Goal: Task Accomplishment & Management: Manage account settings

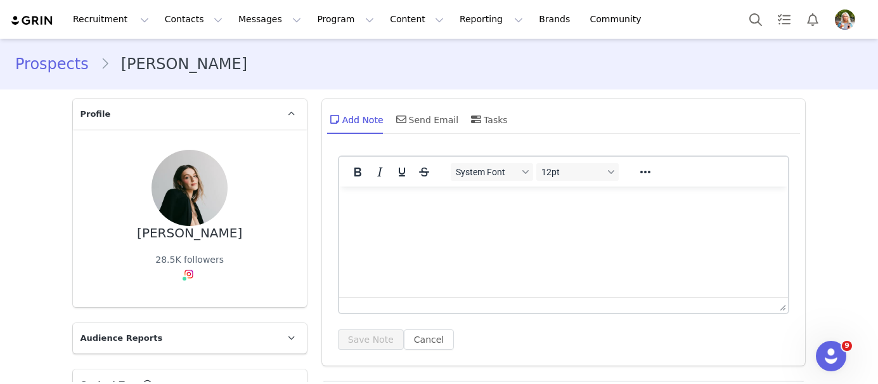
click at [23, 15] on img at bounding box center [32, 21] width 44 height 12
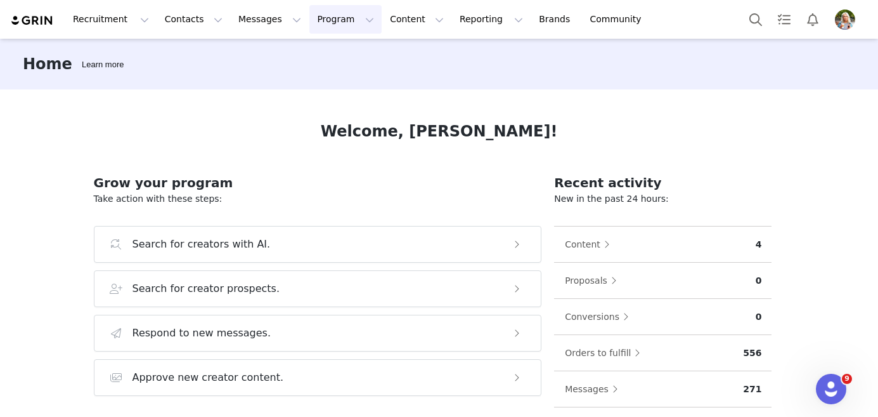
click at [343, 24] on button "Program Program" at bounding box center [345, 19] width 72 height 29
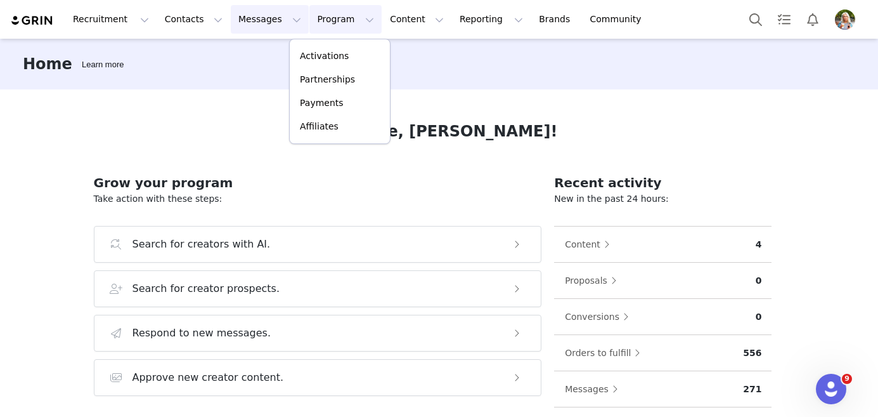
click at [269, 20] on button "Messages Messages" at bounding box center [270, 19] width 78 height 29
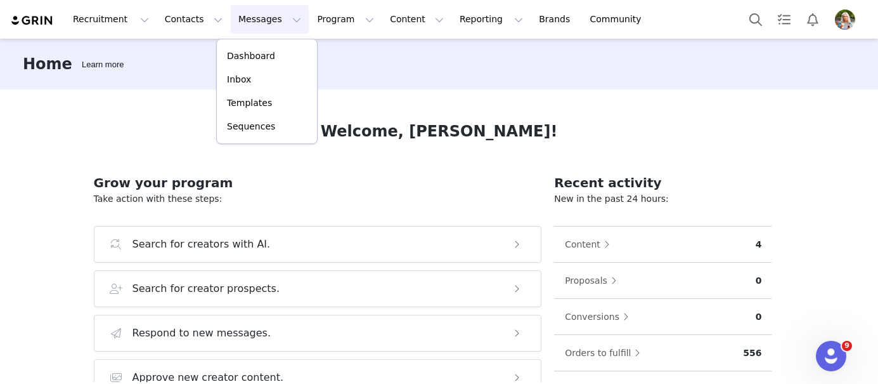
click at [351, 74] on div "Home Learn more" at bounding box center [439, 64] width 878 height 51
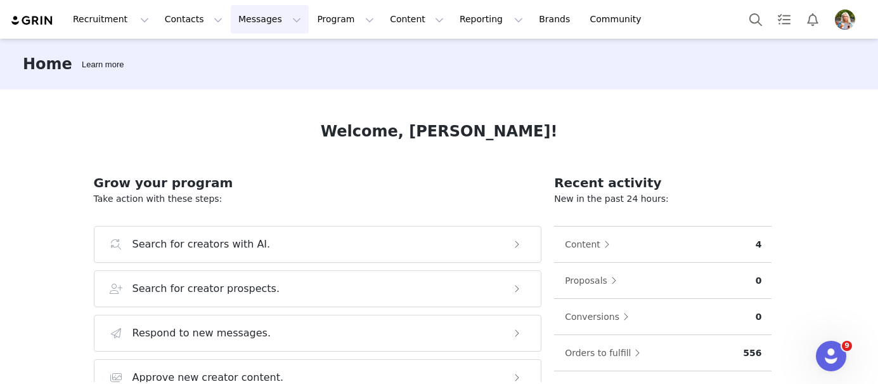
click at [275, 21] on button "Messages Messages" at bounding box center [270, 19] width 78 height 29
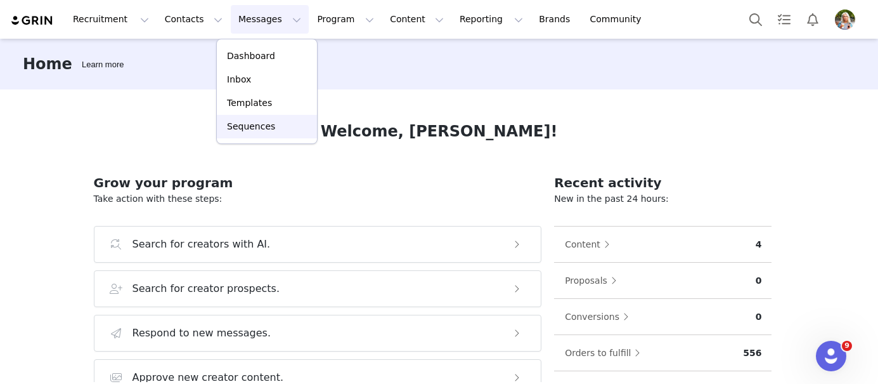
click at [258, 127] on p "Sequences" at bounding box center [251, 126] width 48 height 13
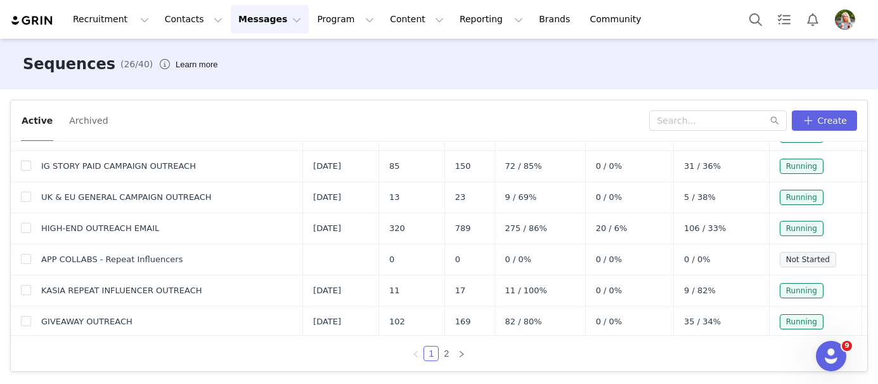
scroll to position [464, 0]
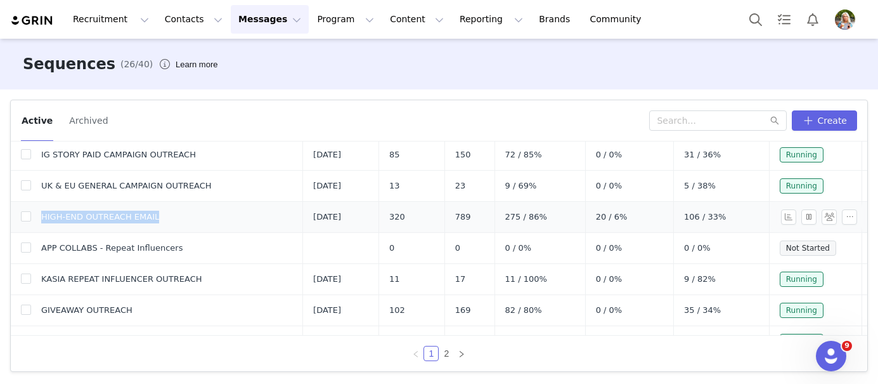
drag, startPoint x: 40, startPoint y: 216, endPoint x: 173, endPoint y: 216, distance: 133.1
click at [173, 216] on td "HIGH-END OUTREACH EMAIL" at bounding box center [167, 217] width 272 height 31
click at [309, 216] on td "Jun 3, 2025" at bounding box center [340, 217] width 75 height 31
click at [850, 216] on button "button" at bounding box center [849, 216] width 15 height 15
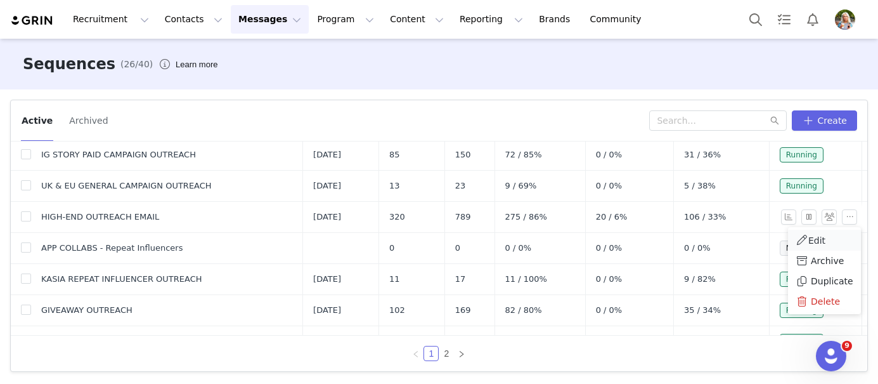
click at [826, 242] on link "Edit" at bounding box center [824, 240] width 73 height 21
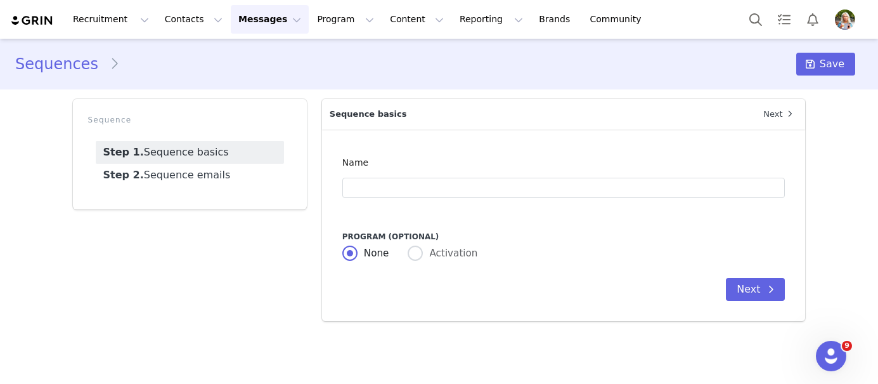
type input "HIGH-END OUTREACH EMAIL"
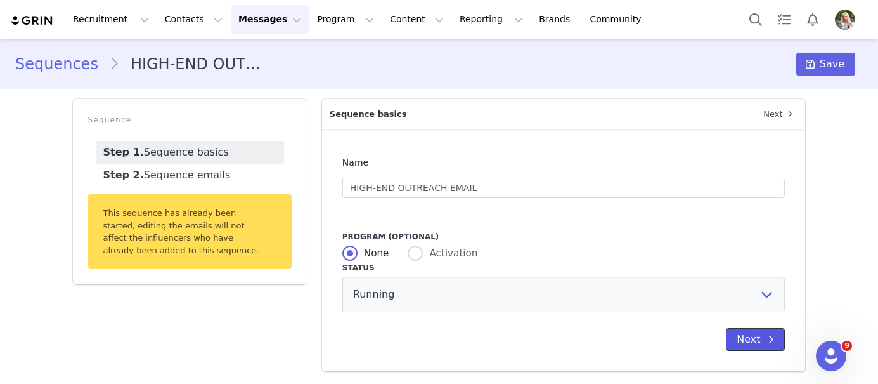
click at [761, 342] on button "Next" at bounding box center [755, 339] width 59 height 23
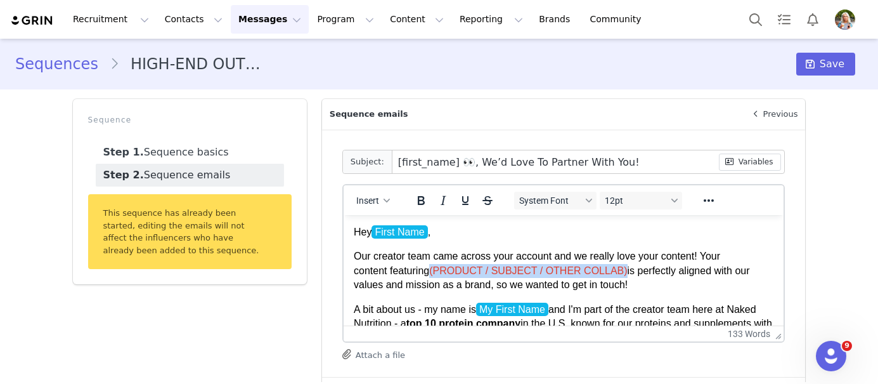
drag, startPoint x: 626, startPoint y: 271, endPoint x: 436, endPoint y: 276, distance: 189.6
click at [436, 276] on p "Our creator team came across your account and we really love your content! Your…" at bounding box center [563, 270] width 420 height 42
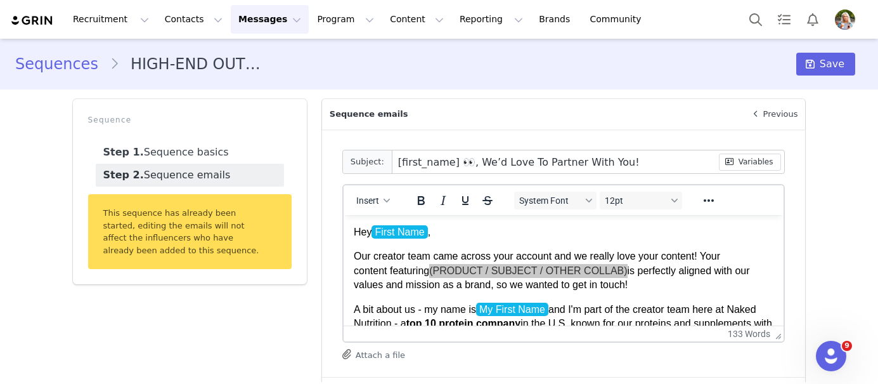
click at [285, 45] on div "Sequences HIGH-END OUTREACH EMAIL Save" at bounding box center [439, 63] width 878 height 43
click at [278, 20] on button "Messages Messages" at bounding box center [270, 19] width 78 height 29
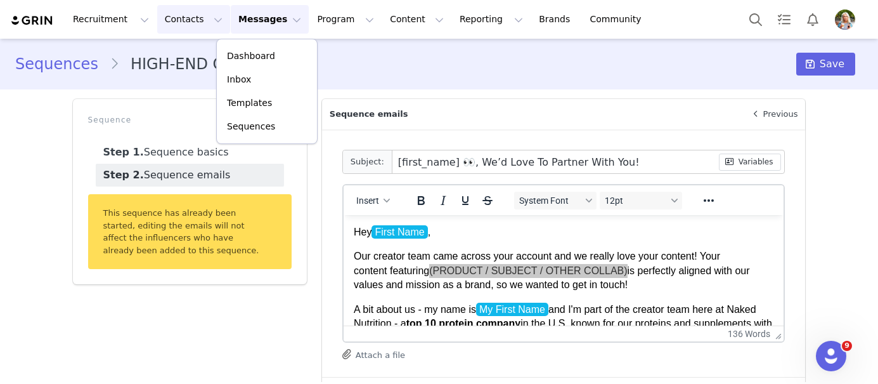
click at [200, 21] on button "Contacts Contacts" at bounding box center [193, 19] width 73 height 29
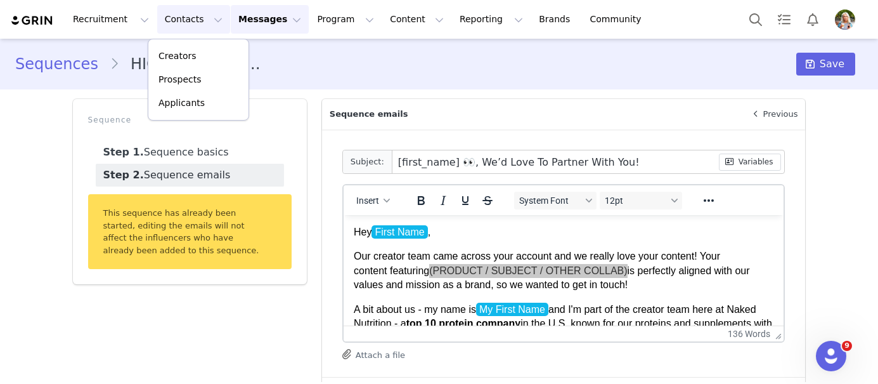
click at [191, 13] on button "Contacts Contacts" at bounding box center [193, 19] width 73 height 29
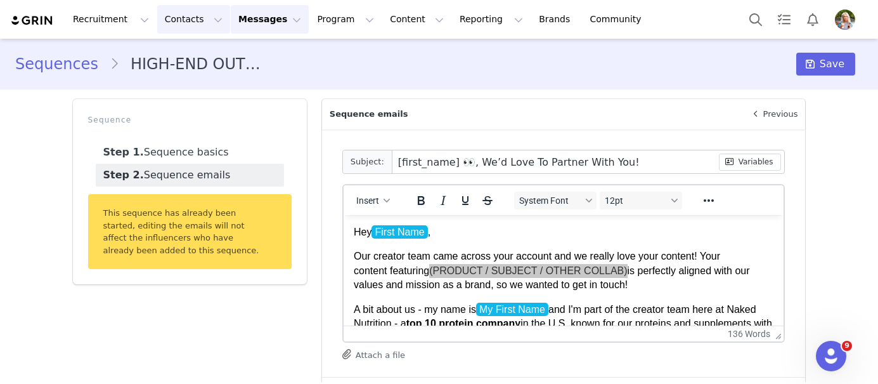
click at [200, 30] on button "Contacts Contacts" at bounding box center [193, 19] width 73 height 29
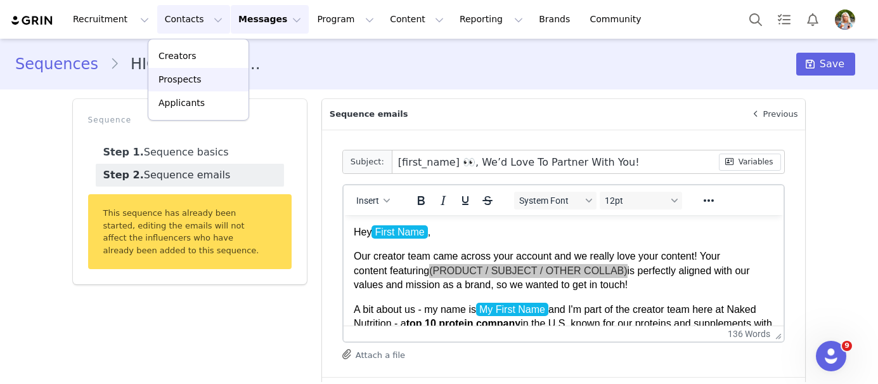
click at [196, 79] on p "Prospects" at bounding box center [180, 79] width 42 height 13
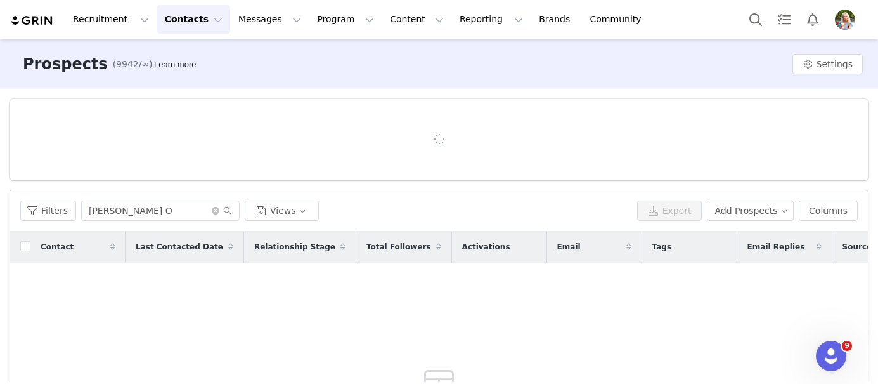
click at [397, 69] on div "Prospects (9942/∞) Learn more Settings" at bounding box center [439, 64] width 878 height 51
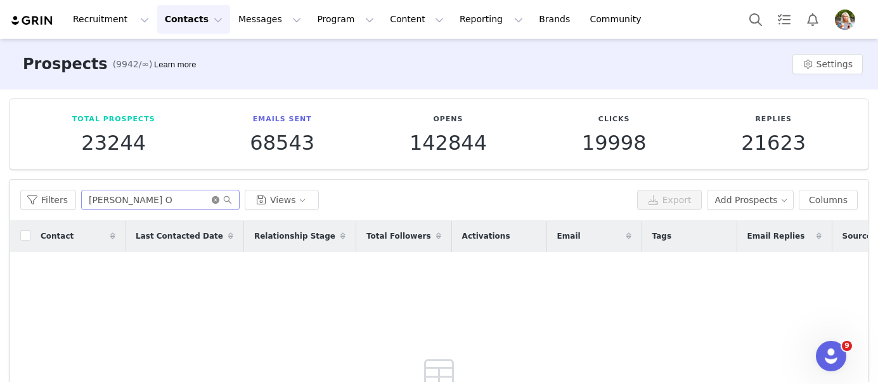
click at [213, 200] on icon "icon: close-circle" at bounding box center [216, 200] width 8 height 8
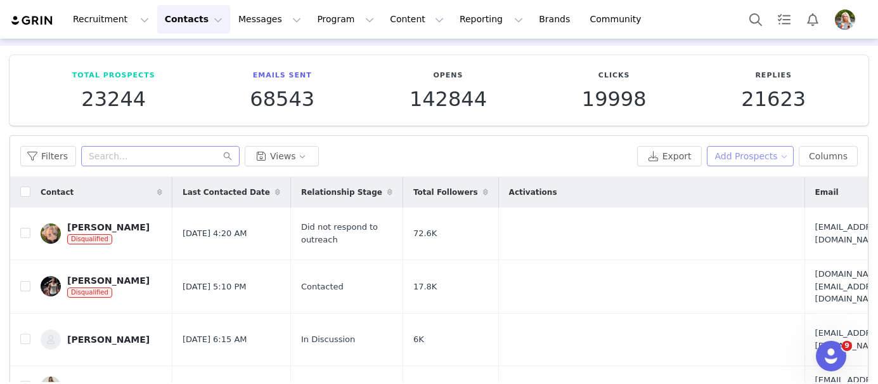
click at [789, 162] on button "Add Prospects" at bounding box center [750, 156] width 87 height 20
click at [736, 202] on span "Import Prospects" at bounding box center [755, 202] width 75 height 14
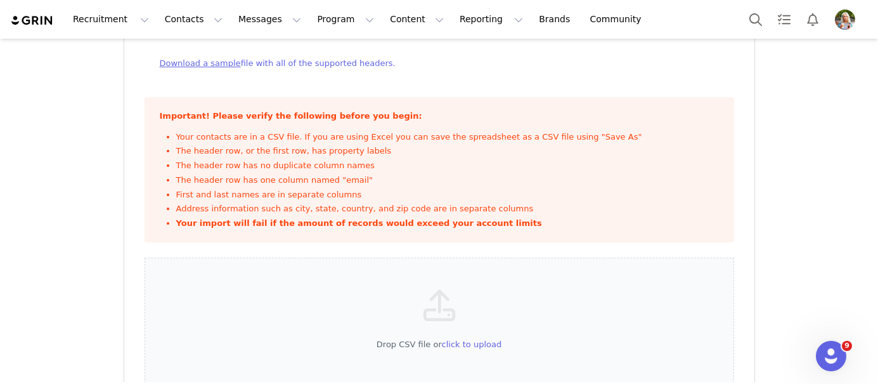
scroll to position [134, 0]
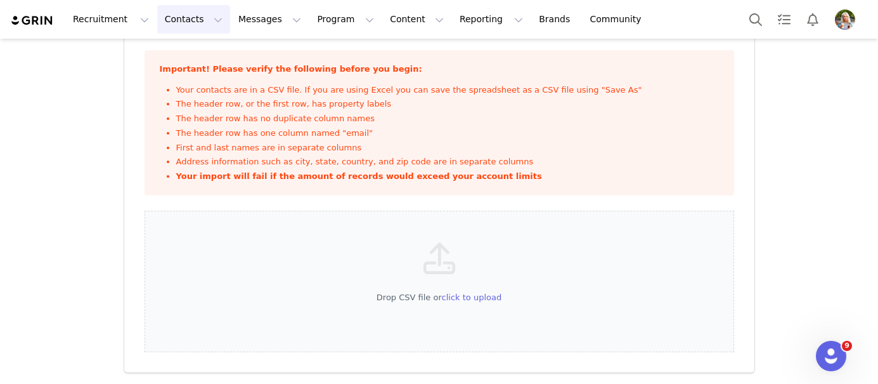
click at [200, 20] on button "Contacts Contacts" at bounding box center [193, 19] width 73 height 29
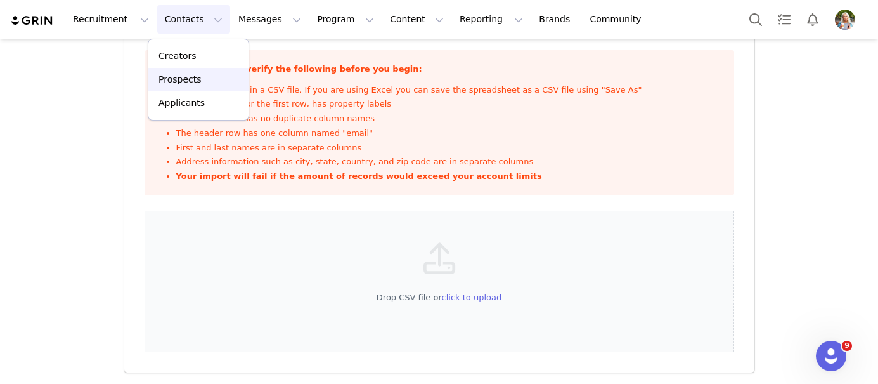
click at [200, 81] on div "Prospects" at bounding box center [198, 79] width 85 height 13
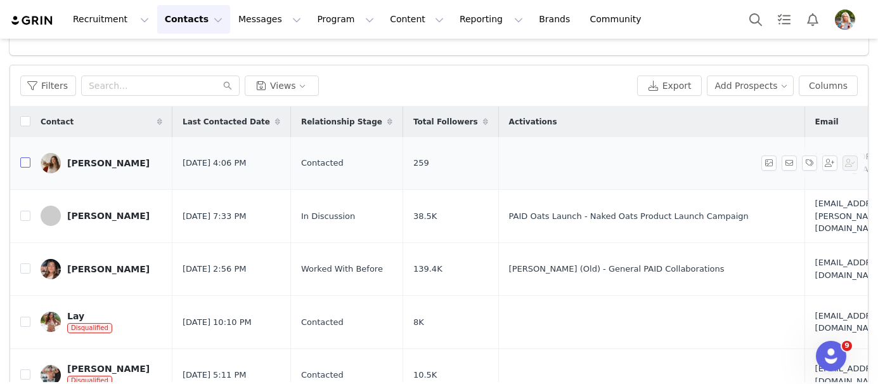
click at [27, 161] on input "checkbox" at bounding box center [25, 162] width 10 height 10
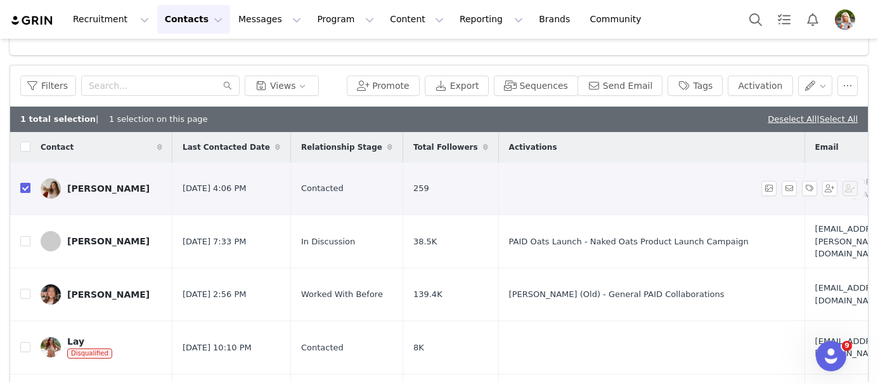
click at [26, 190] on input "checkbox" at bounding box center [25, 188] width 10 height 10
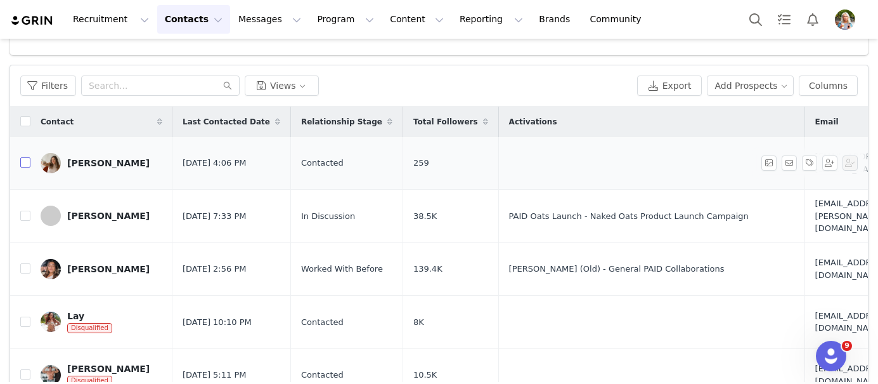
click at [25, 163] on input "checkbox" at bounding box center [25, 162] width 10 height 10
checkbox input "true"
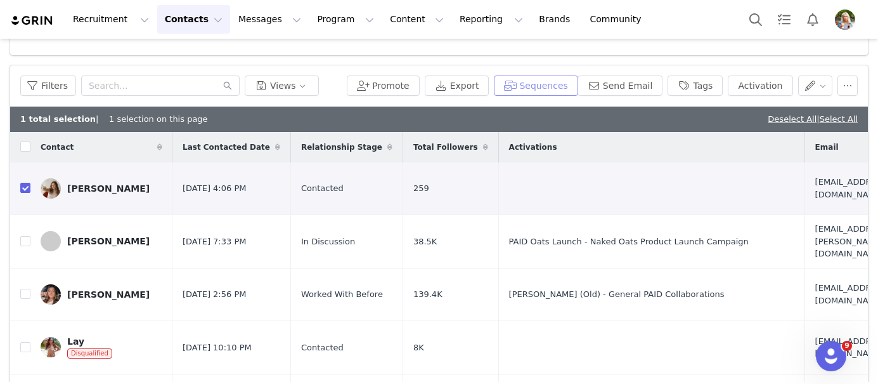
click at [536, 87] on button "Sequences" at bounding box center [536, 85] width 84 height 20
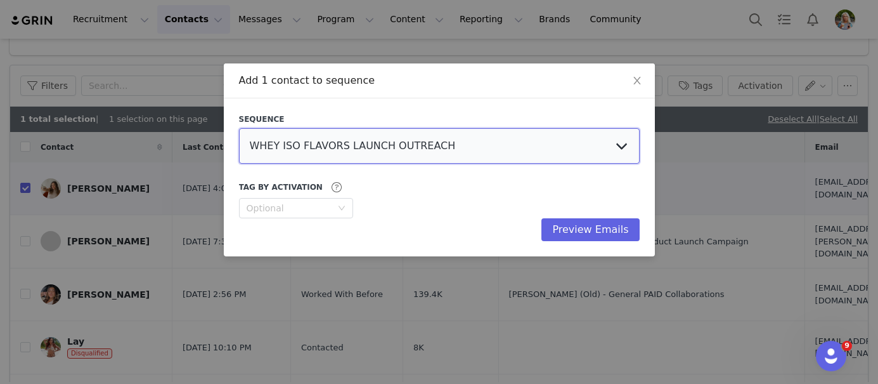
click at [621, 148] on select "WHEY ISO FLAVORS LAUNCH OUTREACH NAKED COLOSTRUM LAUNCH OUTREACH ENERGY FLAVORS…" at bounding box center [439, 146] width 401 height 36
click at [382, 146] on select "WHEY ISO FLAVORS LAUNCH OUTREACH NAKED COLOSTRUM LAUNCH OUTREACH ENERGY FLAVORS…" at bounding box center [439, 146] width 401 height 36
select select "ac265e0f-6d53-4832-b844-58e9553dabc4"
click at [239, 128] on select "WHEY ISO FLAVORS LAUNCH OUTREACH NAKED COLOSTRUM LAUNCH OUTREACH ENERGY FLAVORS…" at bounding box center [439, 146] width 401 height 36
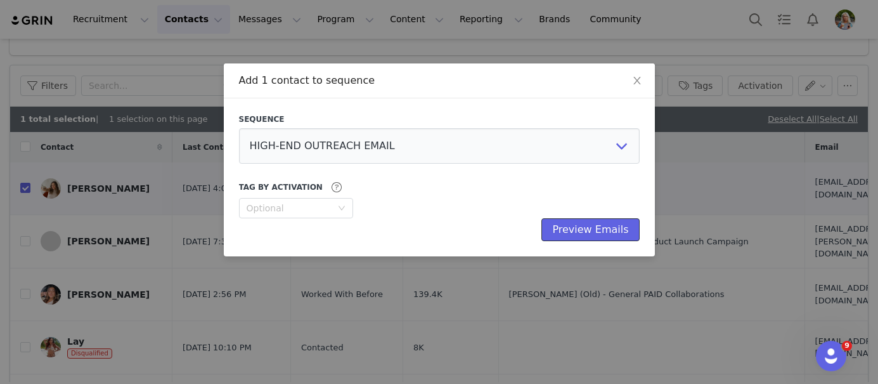
click at [578, 228] on button "Preview Emails" at bounding box center [590, 229] width 98 height 23
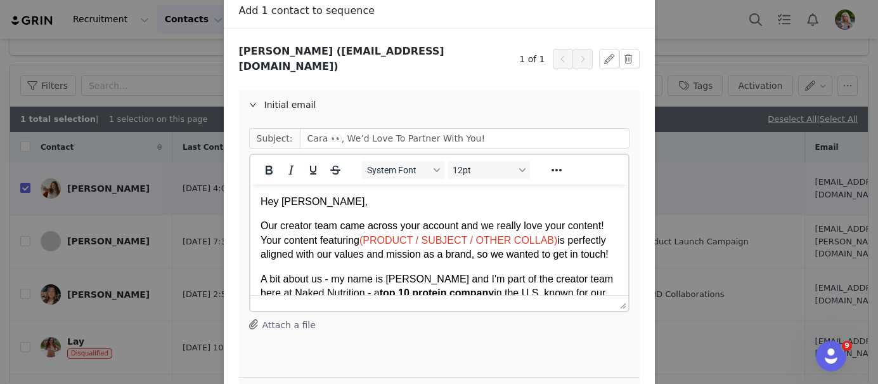
scroll to position [72, 0]
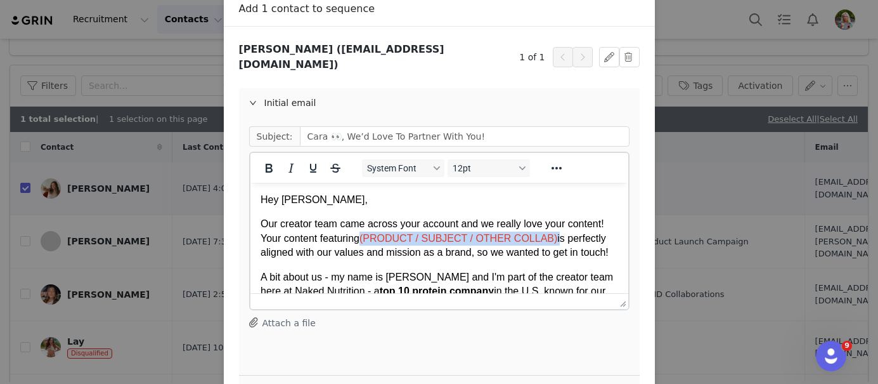
drag, startPoint x: 557, startPoint y: 240, endPoint x: 366, endPoint y: 240, distance: 191.5
click at [366, 240] on p "Our creator team came across your account and we really love your content! Your…" at bounding box center [439, 238] width 358 height 42
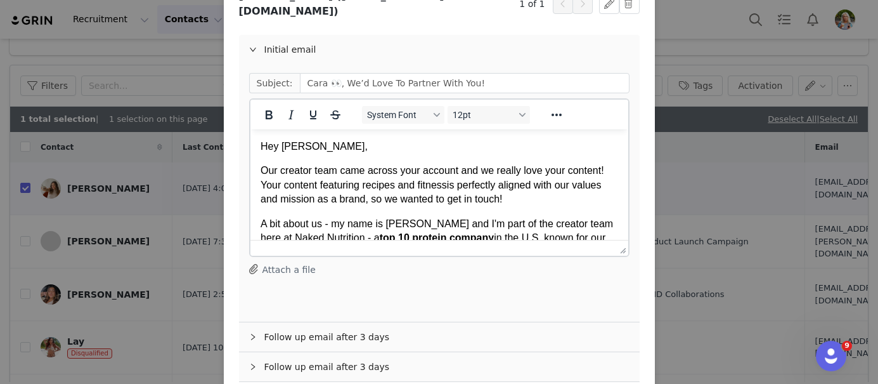
scroll to position [179, 0]
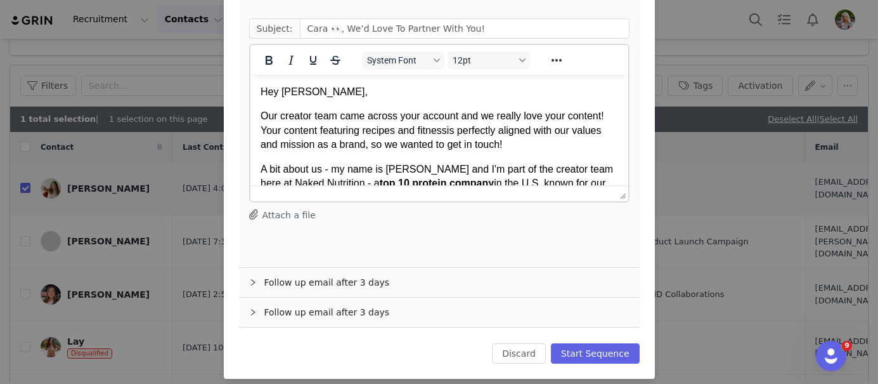
click at [252, 278] on icon "icon: right" at bounding box center [253, 282] width 8 height 8
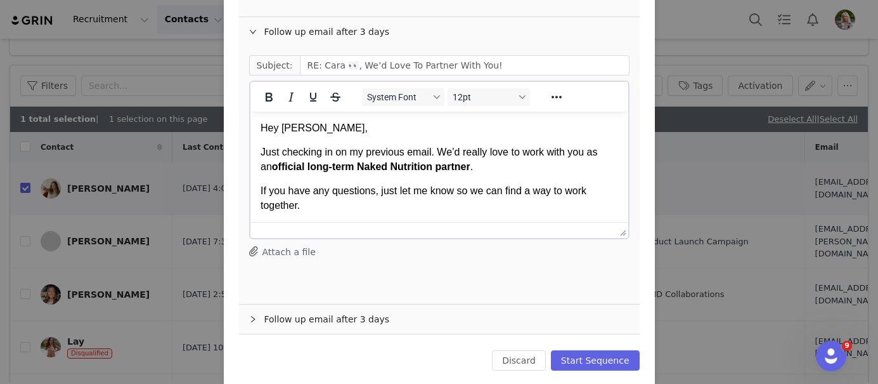
scroll to position [437, 0]
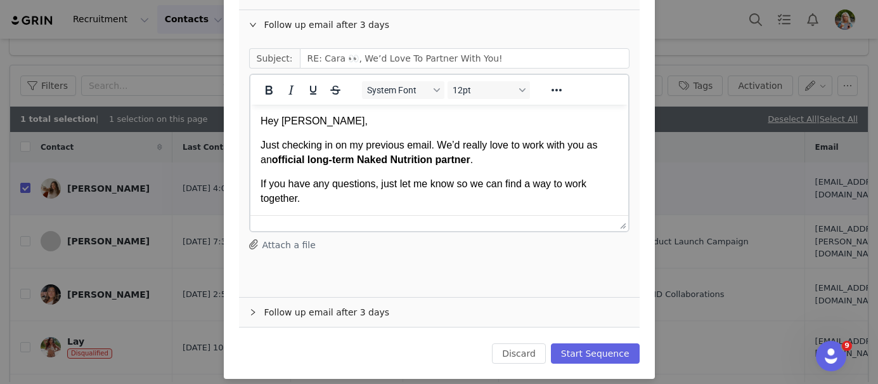
click at [251, 297] on div "Follow up email after 3 days" at bounding box center [439, 311] width 401 height 29
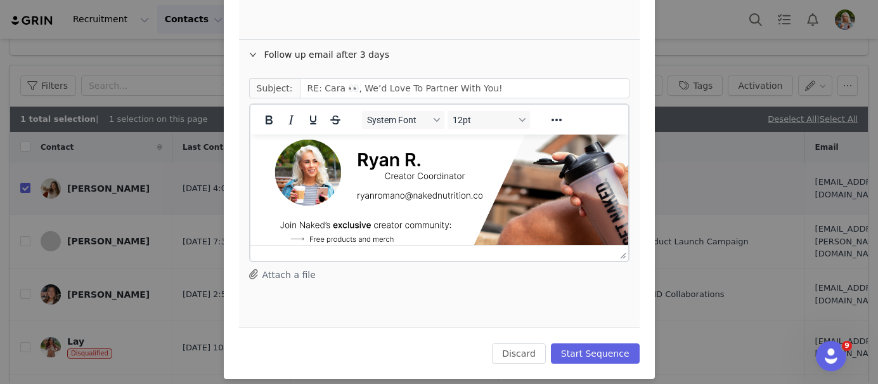
scroll to position [169, 0]
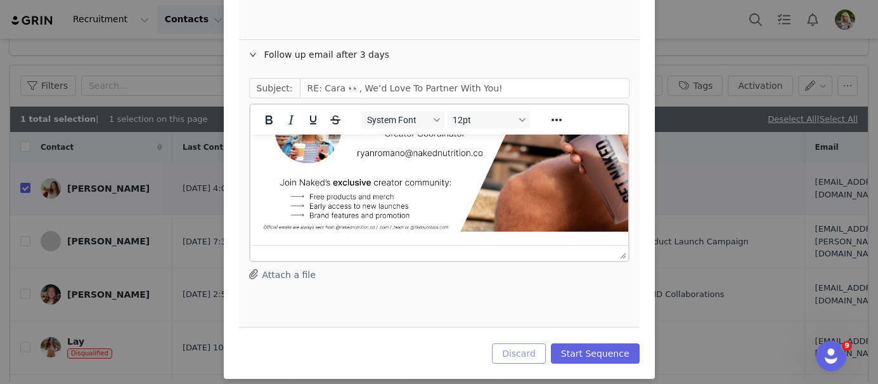
click at [525, 343] on button "Discard" at bounding box center [519, 353] width 54 height 20
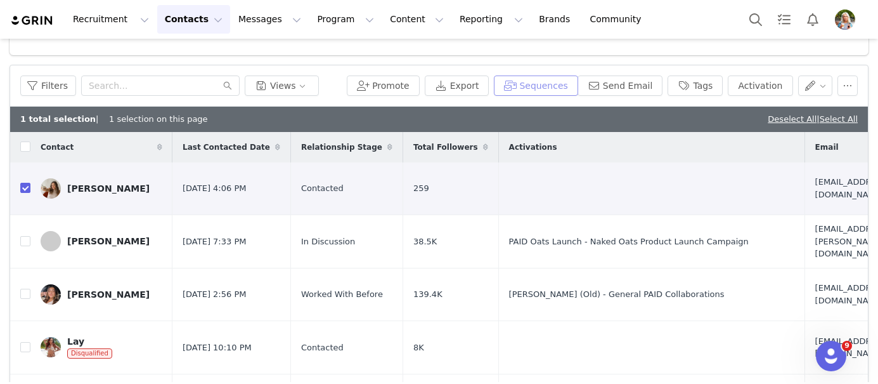
scroll to position [0, 0]
click at [23, 238] on input "checkbox" at bounding box center [25, 241] width 10 height 10
checkbox input "true"
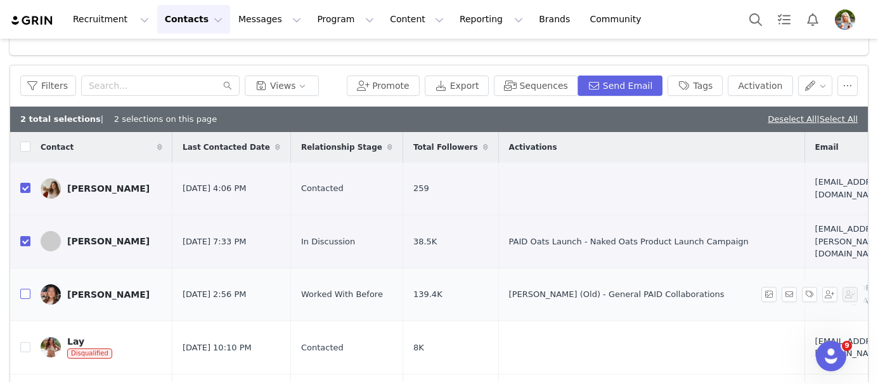
click at [27, 295] on input "checkbox" at bounding box center [25, 293] width 10 height 10
checkbox input "true"
click at [23, 344] on input "checkbox" at bounding box center [25, 347] width 10 height 10
checkbox input "true"
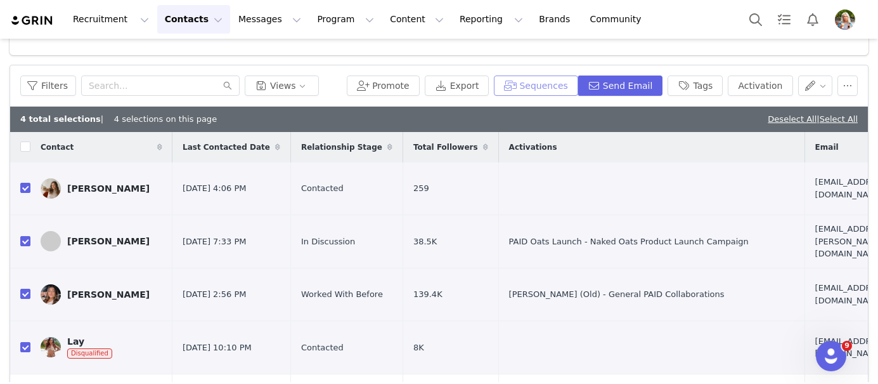
click at [537, 86] on button "Sequences" at bounding box center [536, 85] width 84 height 20
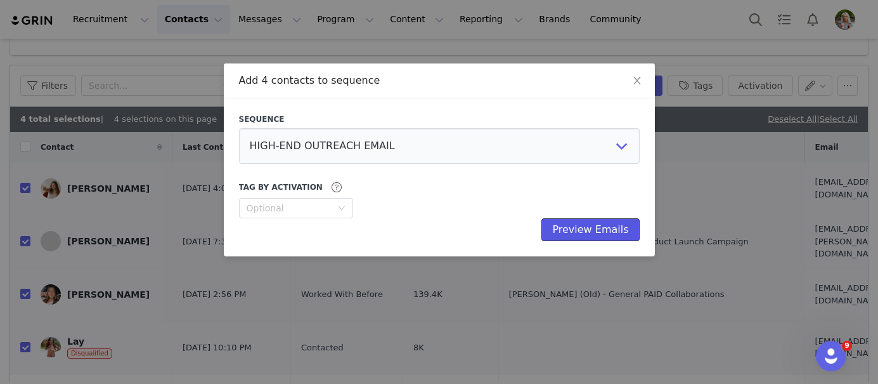
click at [592, 228] on button "Preview Emails" at bounding box center [590, 229] width 98 height 23
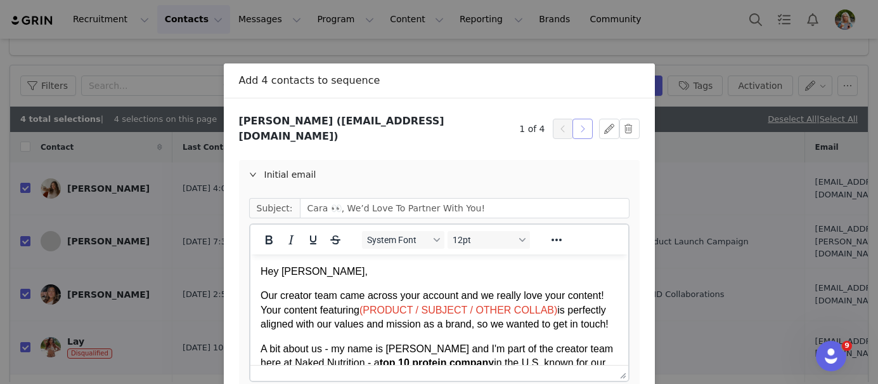
click at [583, 123] on button "button" at bounding box center [583, 129] width 20 height 20
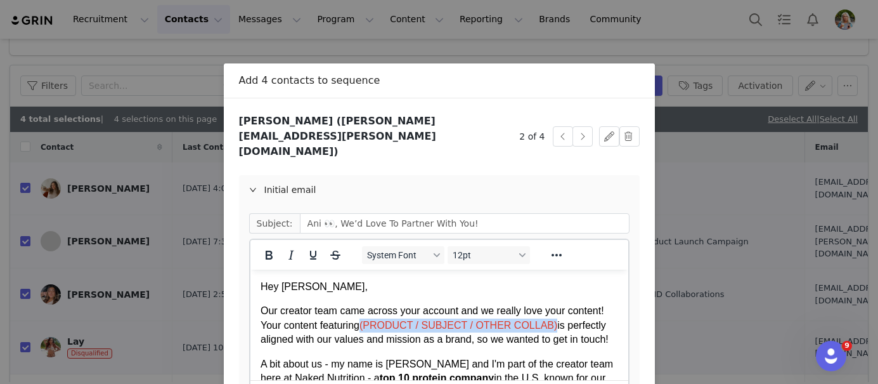
drag, startPoint x: 554, startPoint y: 327, endPoint x: 366, endPoint y: 327, distance: 188.3
click at [366, 327] on span "(PRODUCT / SUBJECT / OTHER COLLAB)" at bounding box center [458, 325] width 198 height 11
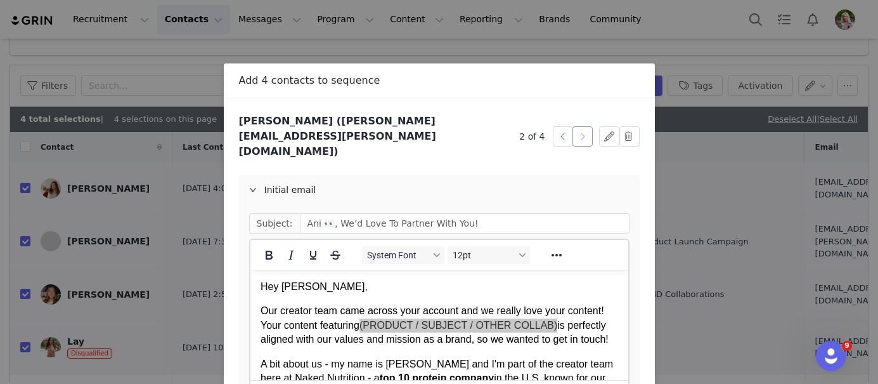
click at [585, 128] on button "button" at bounding box center [583, 136] width 20 height 20
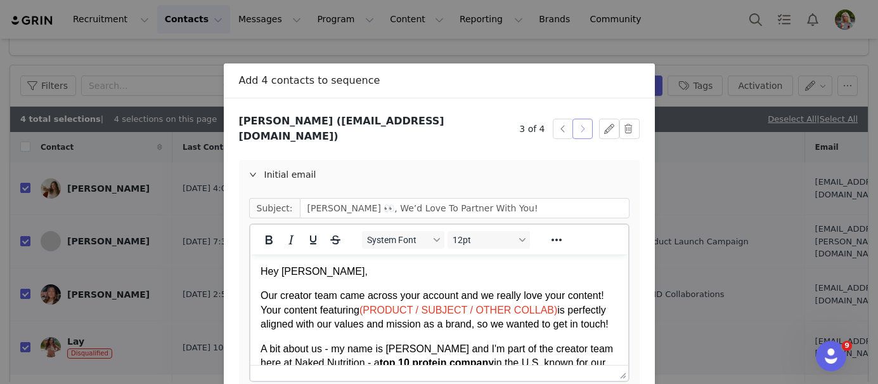
click at [581, 127] on button "button" at bounding box center [583, 129] width 20 height 20
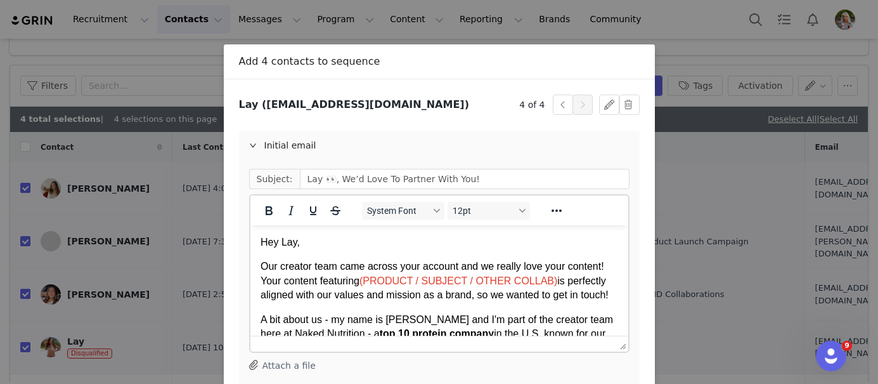
scroll to position [20, 0]
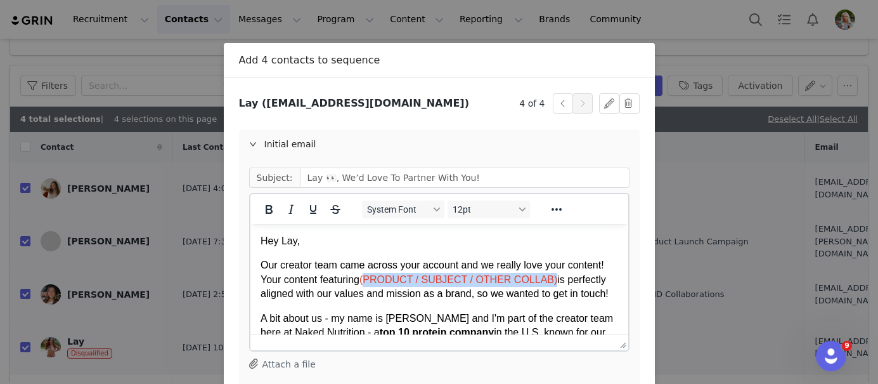
drag, startPoint x: 554, startPoint y: 280, endPoint x: 368, endPoint y: 284, distance: 186.4
click at [368, 284] on span "(PRODUCT / SUBJECT / OTHER COLLAB)" at bounding box center [458, 279] width 198 height 11
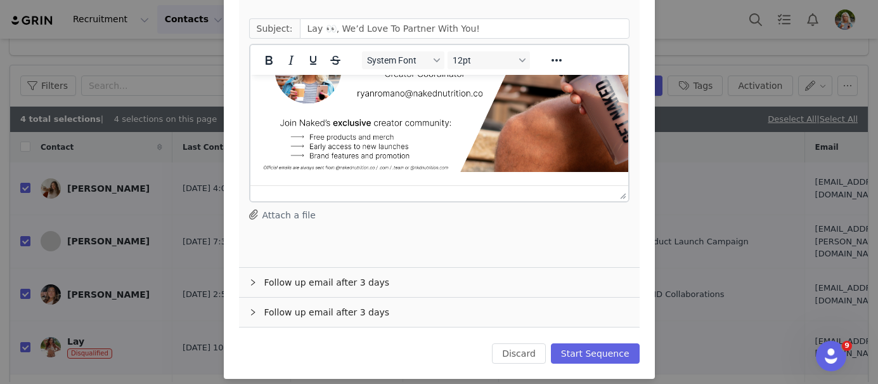
scroll to position [179, 0]
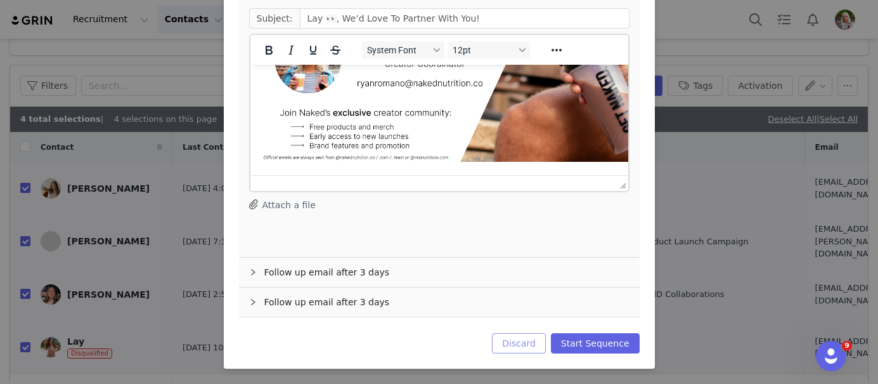
click at [526, 342] on button "Discard" at bounding box center [519, 343] width 54 height 20
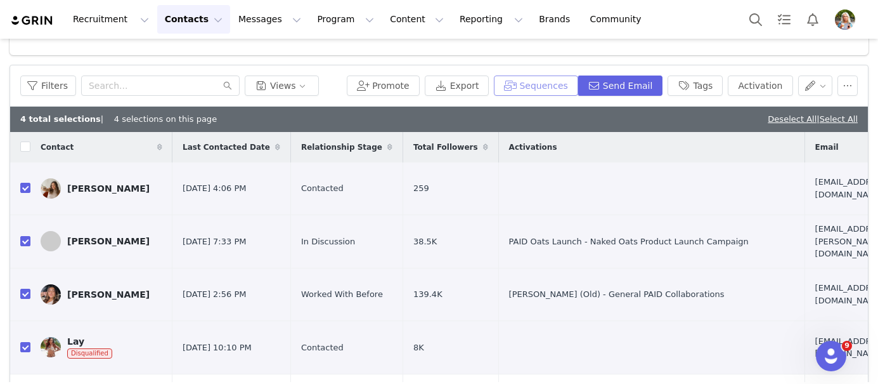
scroll to position [0, 0]
click at [248, 27] on button "Messages Messages" at bounding box center [270, 19] width 78 height 29
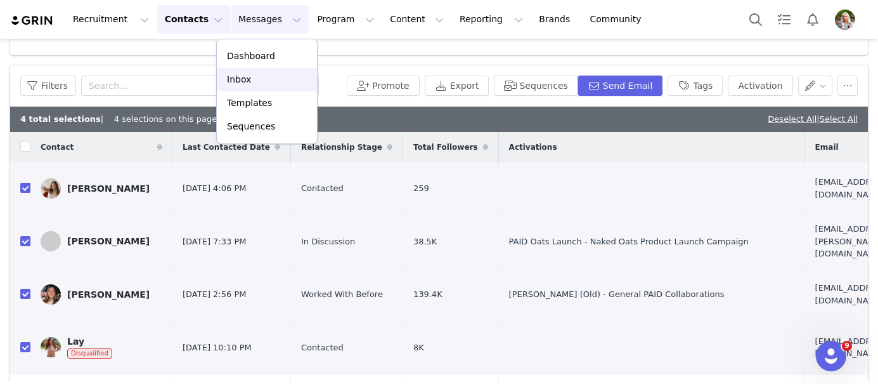
click at [256, 74] on div "Inbox" at bounding box center [266, 79] width 85 height 13
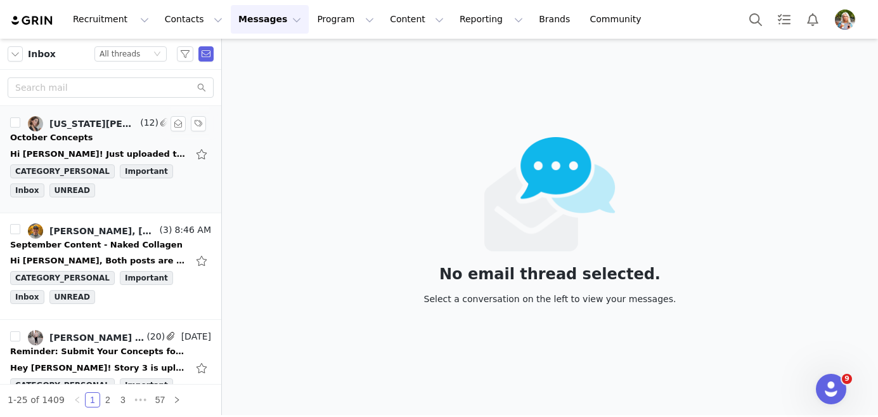
click at [114, 126] on div "Virginia Catalan, Ryan at Naked Nutrition" at bounding box center [93, 124] width 88 height 10
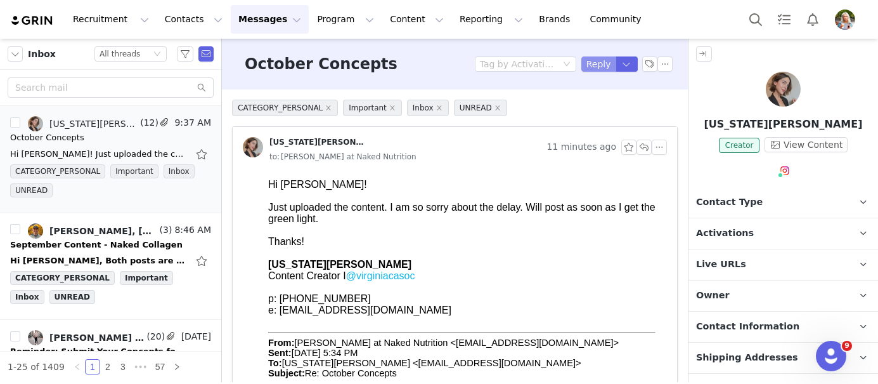
click at [597, 64] on button "Reply" at bounding box center [598, 63] width 35 height 15
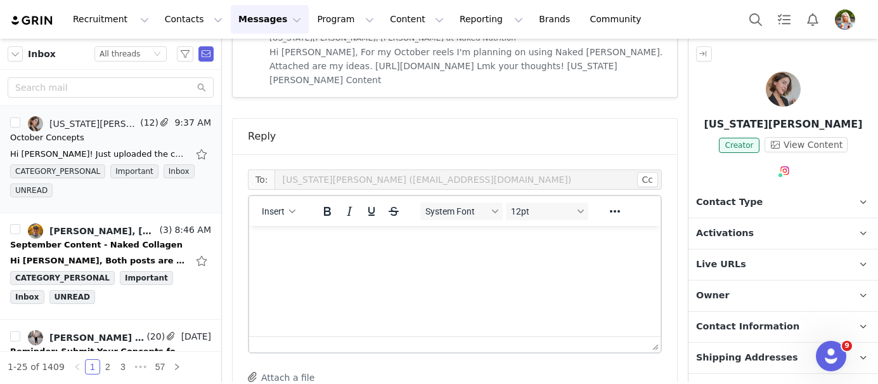
scroll to position [2936, 0]
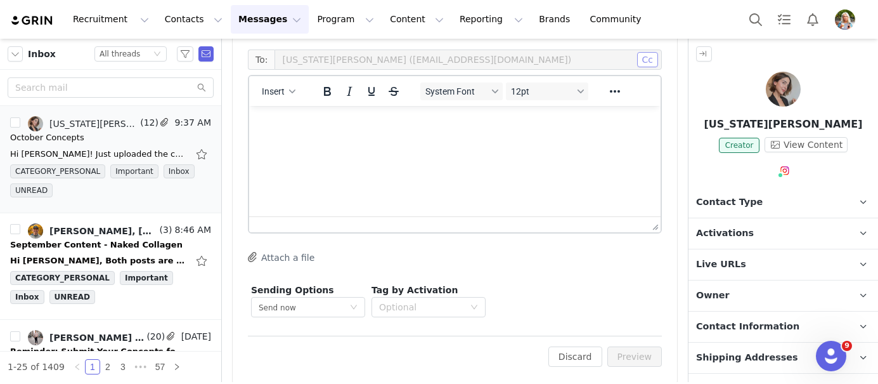
click at [647, 60] on button "Cc" at bounding box center [647, 59] width 21 height 15
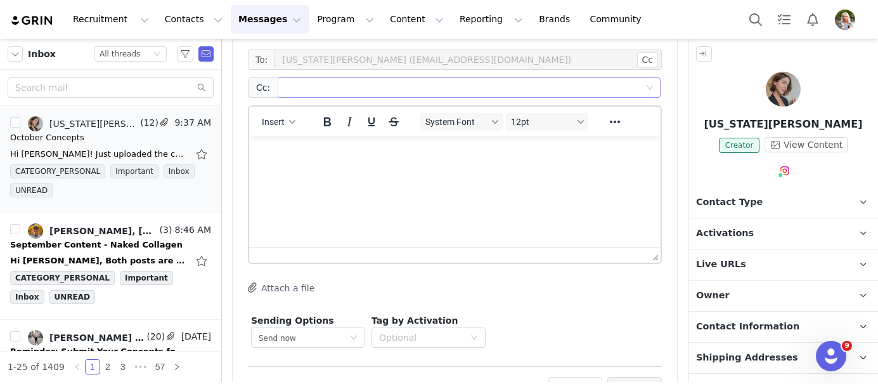
click at [304, 89] on div at bounding box center [464, 87] width 366 height 19
click at [291, 120] on icon "button" at bounding box center [292, 122] width 6 height 6
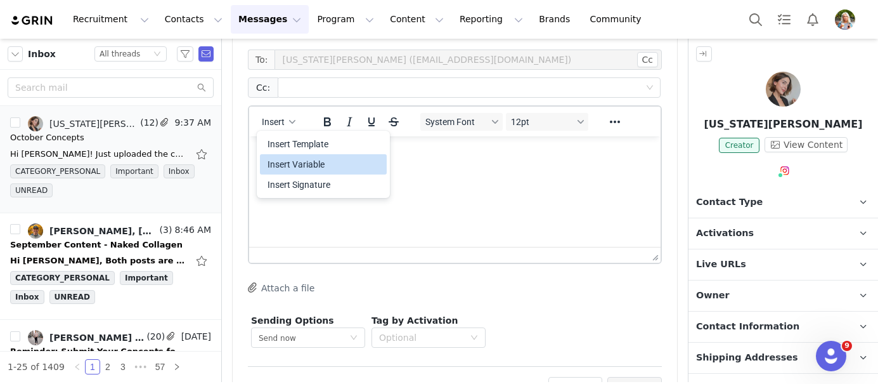
click at [309, 161] on div "Insert Variable" at bounding box center [325, 164] width 114 height 15
select select
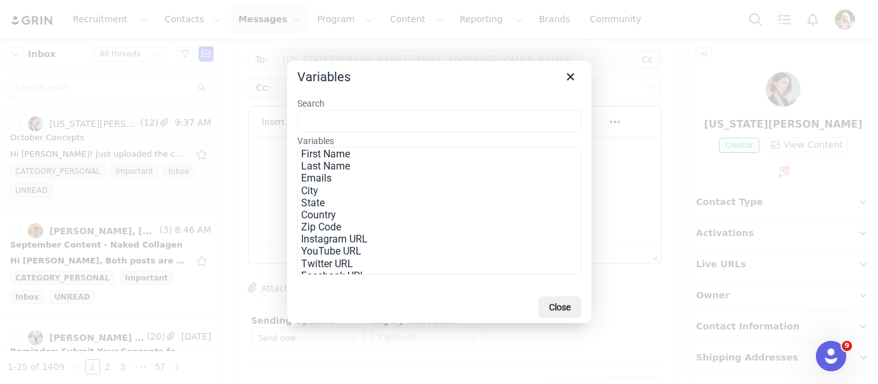
scroll to position [0, 0]
click at [570, 79] on icon "Close" at bounding box center [570, 76] width 15 height 15
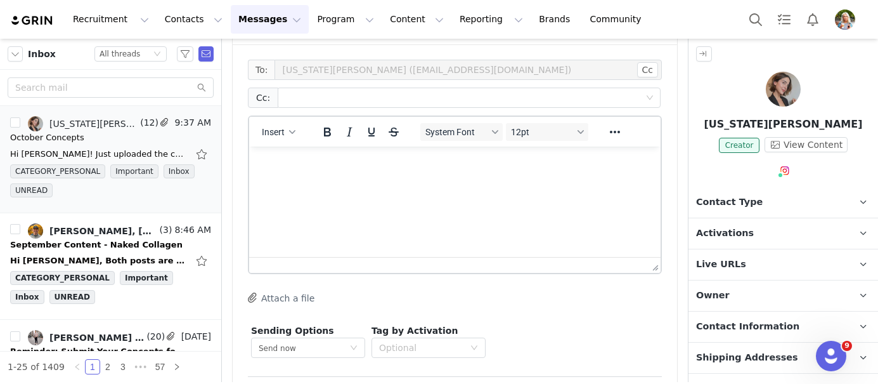
scroll to position [2977, 0]
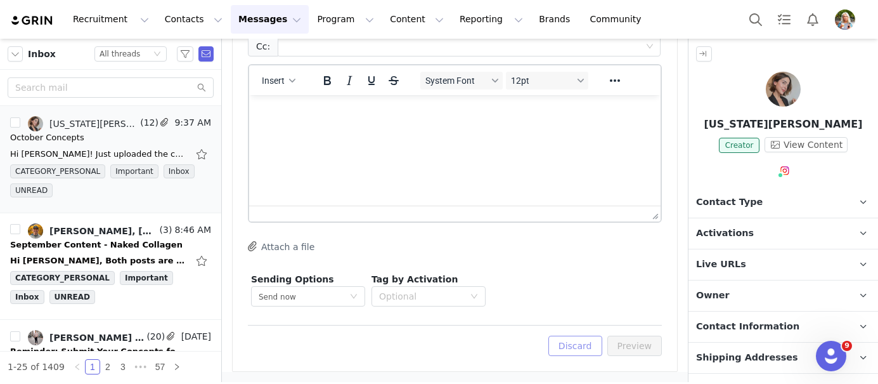
click at [574, 347] on button "Discard" at bounding box center [575, 345] width 54 height 20
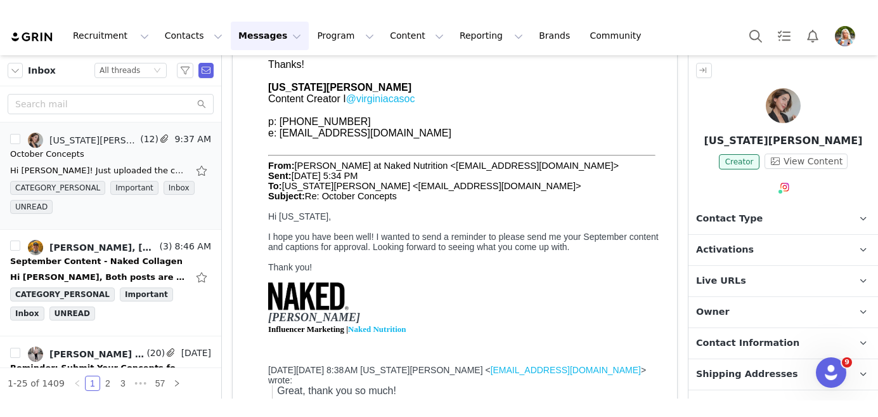
scroll to position [0, 0]
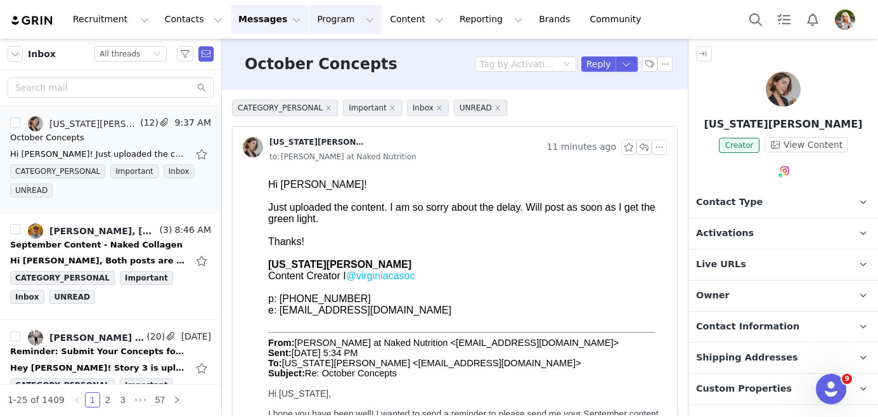
click at [340, 11] on button "Program Program" at bounding box center [345, 19] width 72 height 29
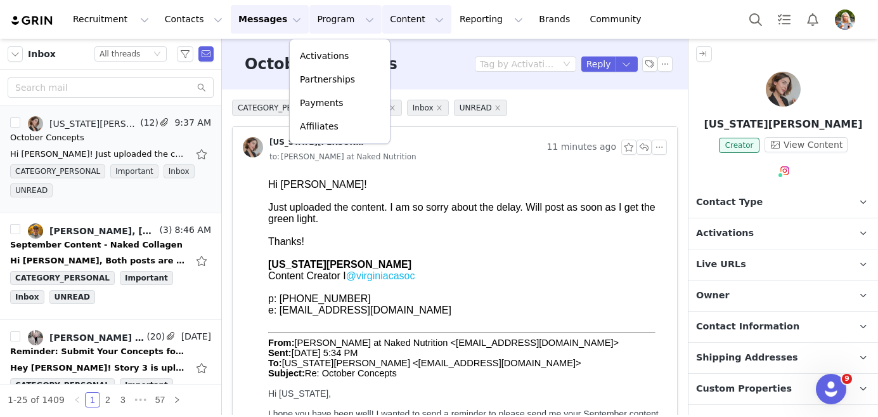
click at [382, 24] on button "Content Content" at bounding box center [416, 19] width 69 height 29
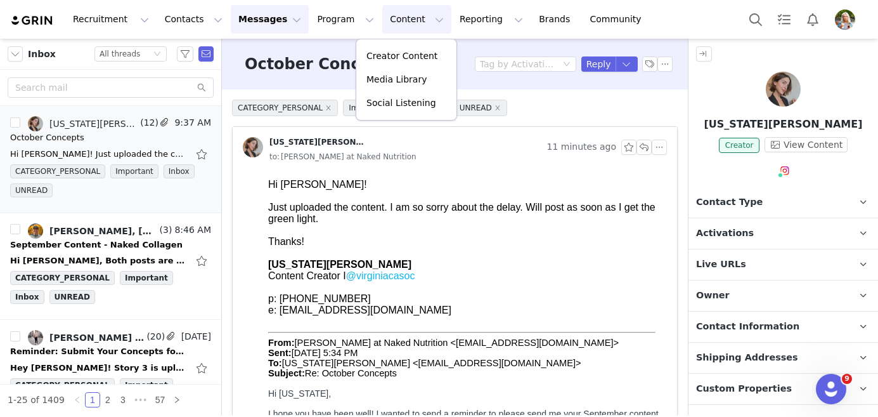
click at [254, 12] on button "Messages Messages" at bounding box center [270, 19] width 78 height 29
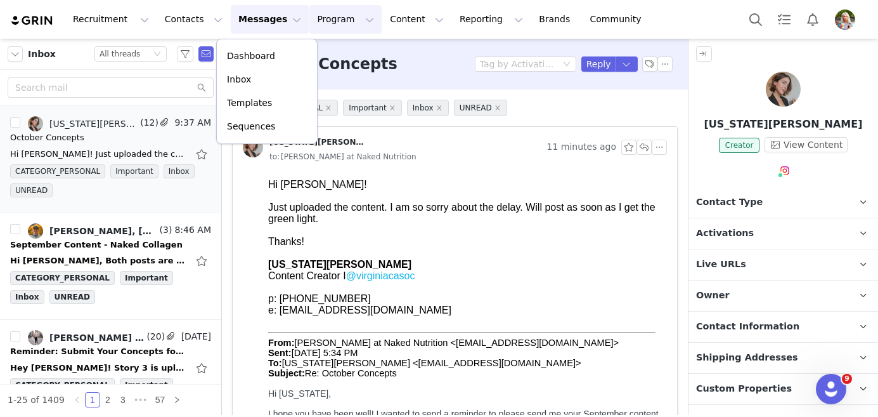
click at [313, 22] on button "Program Program" at bounding box center [345, 19] width 72 height 29
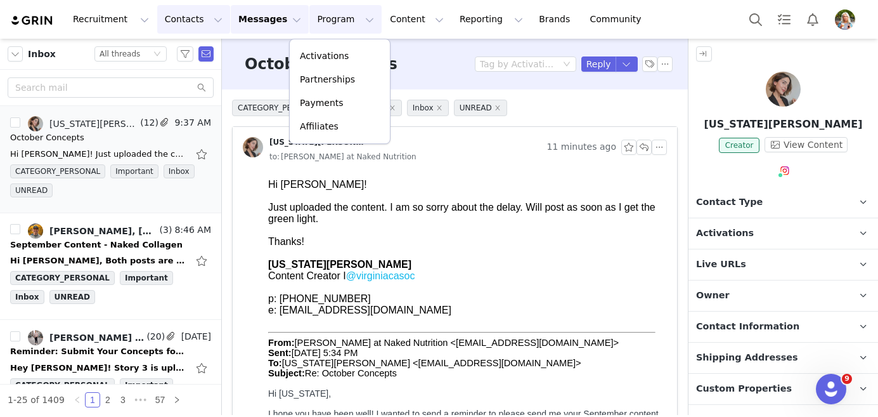
click at [186, 21] on button "Contacts Contacts" at bounding box center [193, 19] width 73 height 29
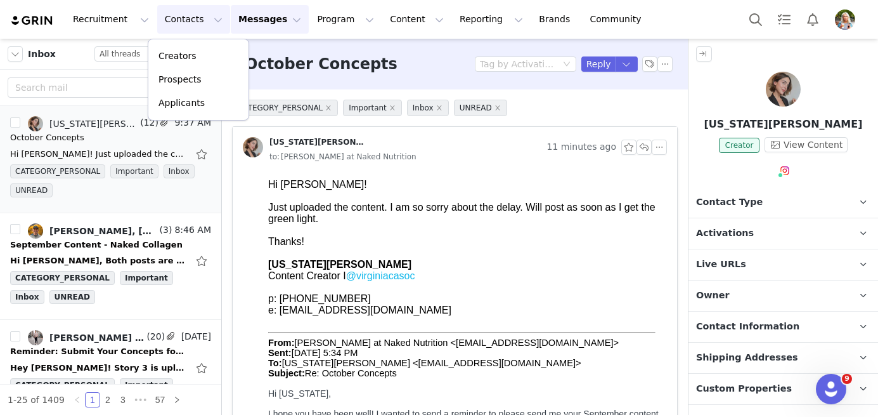
click at [35, 12] on div "Recruitment Recruitment Creator Search Curated Lists Landing Pages Web Extensio…" at bounding box center [332, 19] width 644 height 29
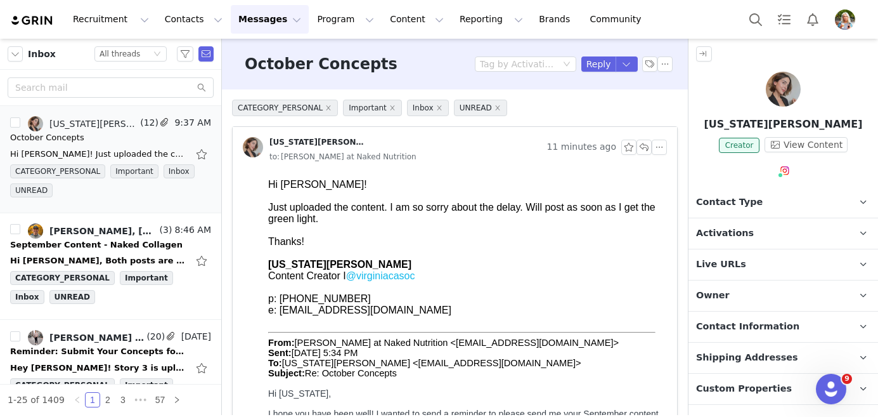
click at [26, 18] on img at bounding box center [32, 21] width 44 height 12
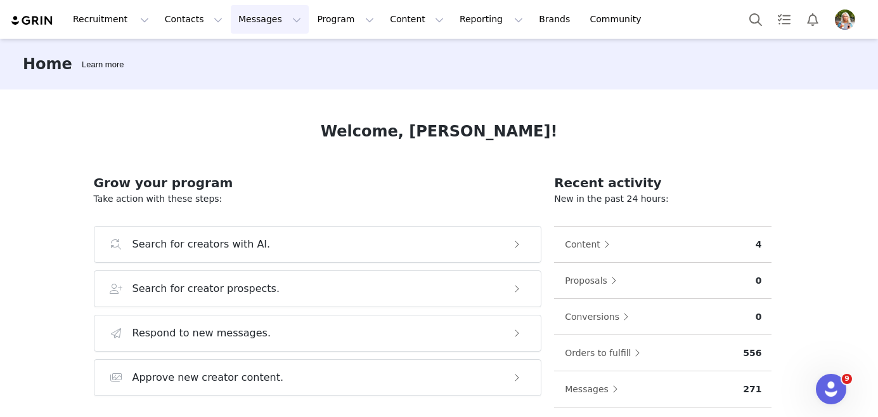
click at [261, 16] on button "Messages Messages" at bounding box center [270, 19] width 78 height 29
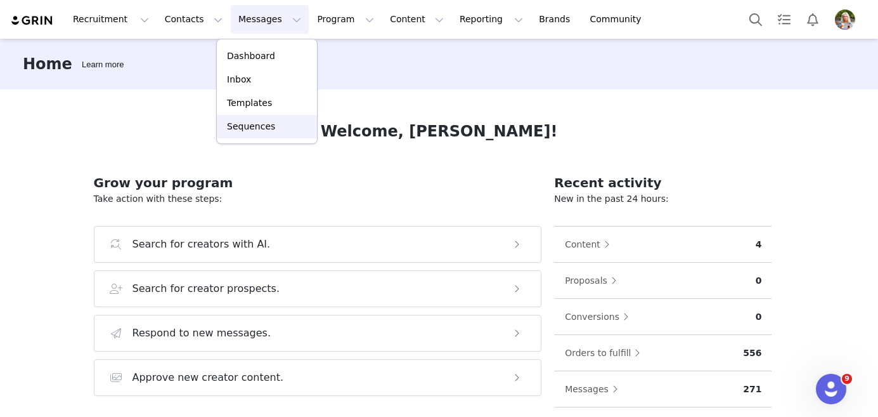
click at [269, 122] on p "Sequences" at bounding box center [251, 126] width 48 height 13
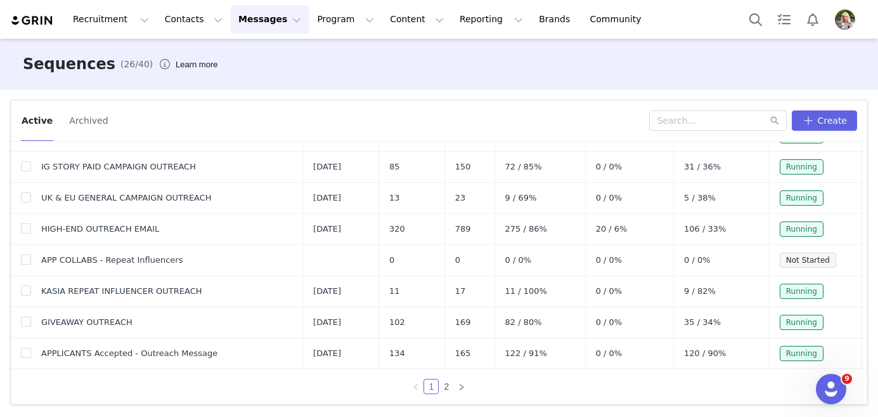
scroll to position [453, 0]
click at [848, 227] on button "button" at bounding box center [849, 227] width 15 height 15
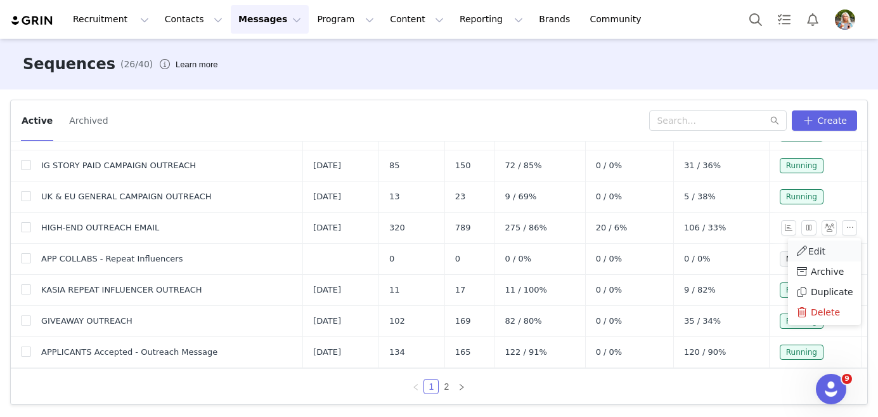
click at [819, 252] on span "Edit" at bounding box center [816, 251] width 17 height 10
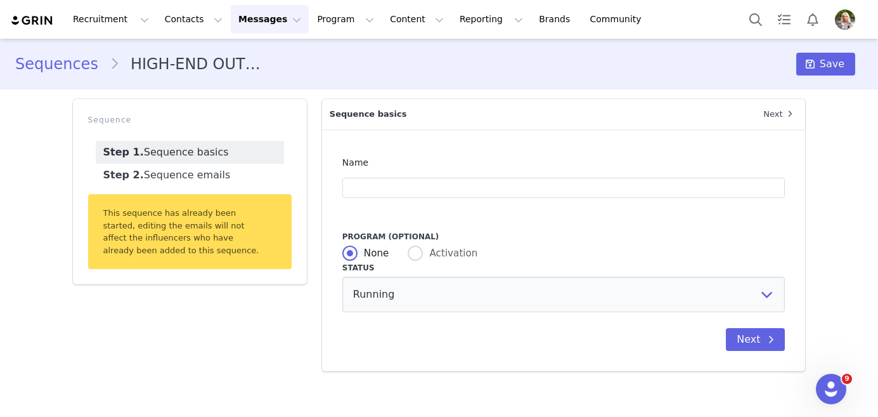
type input "HIGH-END OUTREACH EMAIL"
click at [771, 337] on icon at bounding box center [771, 339] width 6 height 10
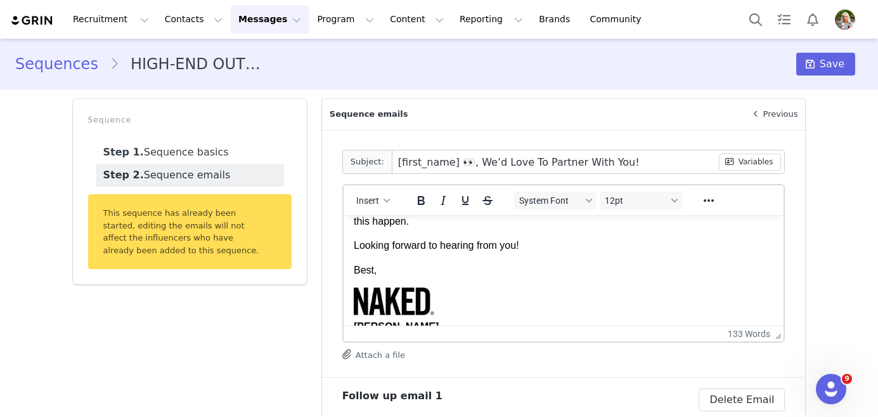
scroll to position [243, 0]
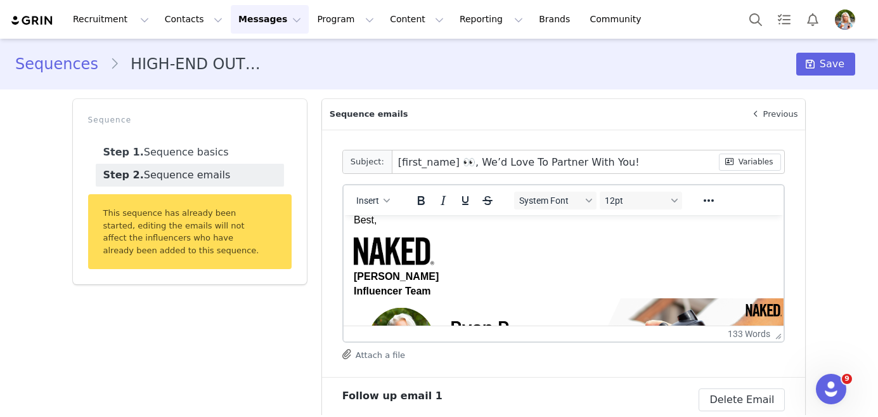
click at [396, 279] on div "Ryan R." at bounding box center [563, 276] width 420 height 14
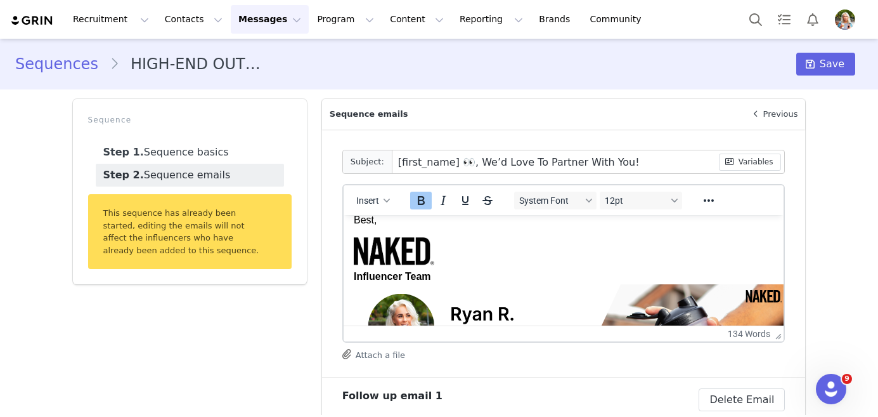
click at [645, 306] on img "Rich Text Area. Press ALT-0 for help." at bounding box center [569, 356] width 432 height 144
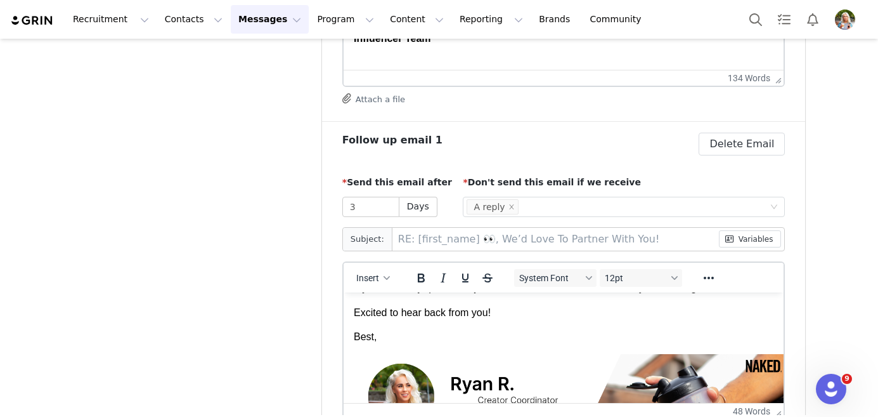
scroll to position [115, 0]
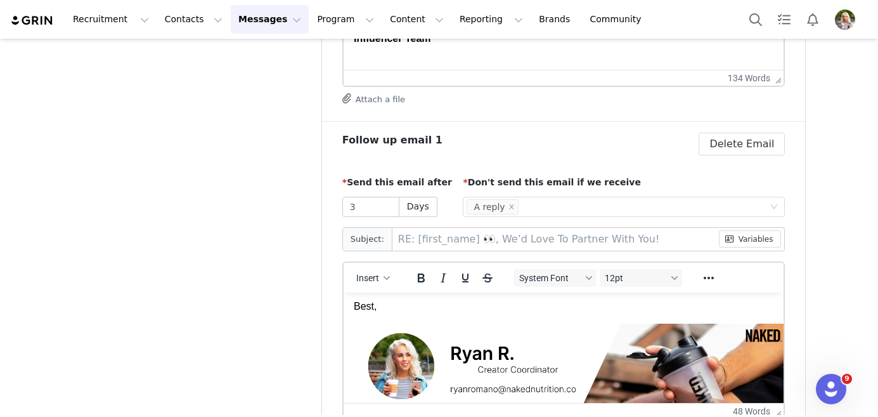
click at [401, 347] on img "Rich Text Area. Press ALT-0 for help." at bounding box center [569, 395] width 432 height 144
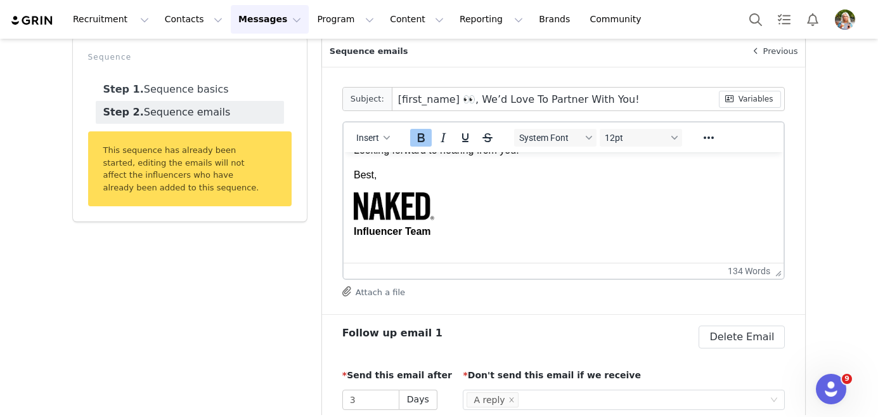
scroll to position [54, 0]
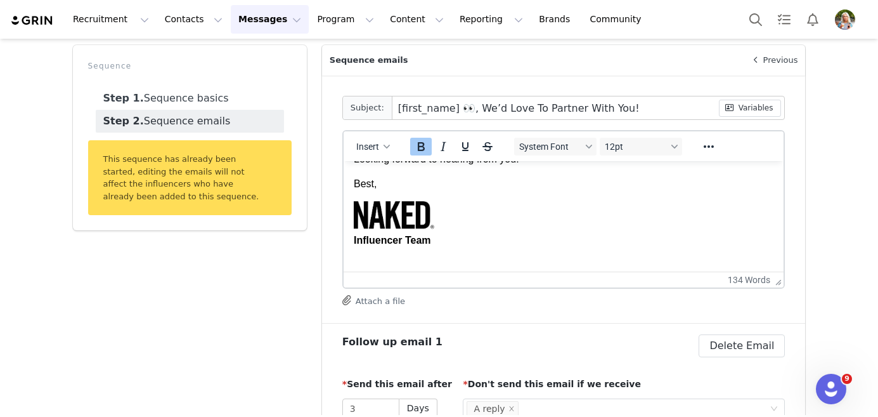
click at [459, 241] on div "Influencer Team" at bounding box center [563, 240] width 420 height 14
drag, startPoint x: 451, startPoint y: 240, endPoint x: 352, endPoint y: 212, distance: 103.4
click at [352, 212] on html "Hey First Name , Our creator team came across your account and we really love y…" at bounding box center [563, 103] width 441 height 337
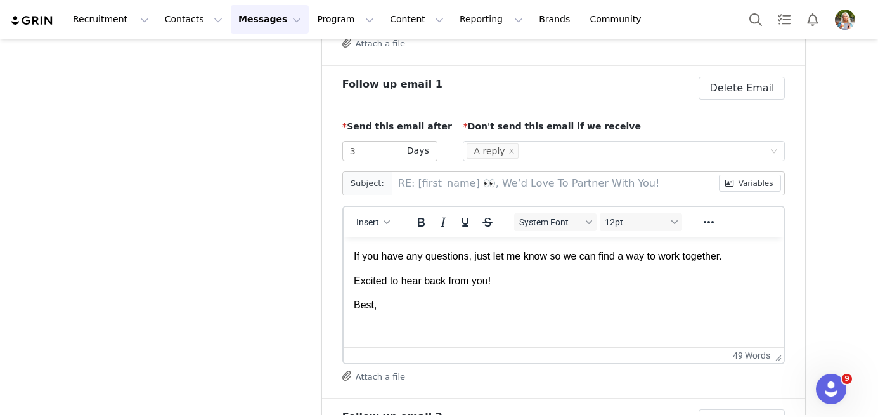
scroll to position [381, 0]
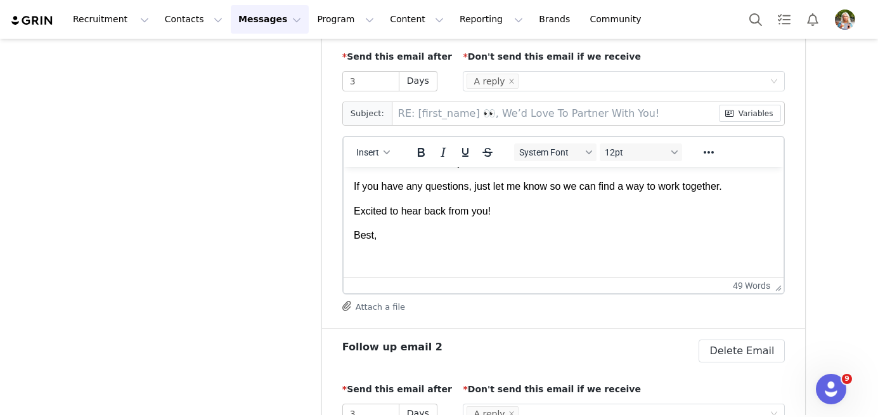
click at [357, 256] on p "Rich Text Area. Press ALT-0 for help." at bounding box center [563, 259] width 420 height 14
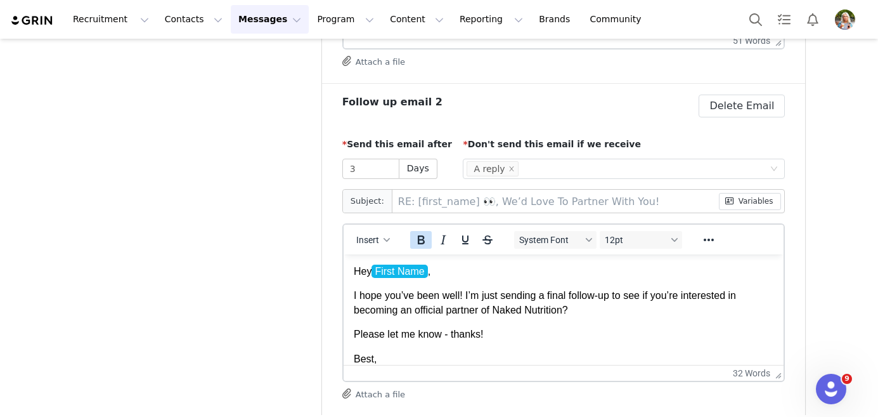
scroll to position [669, 0]
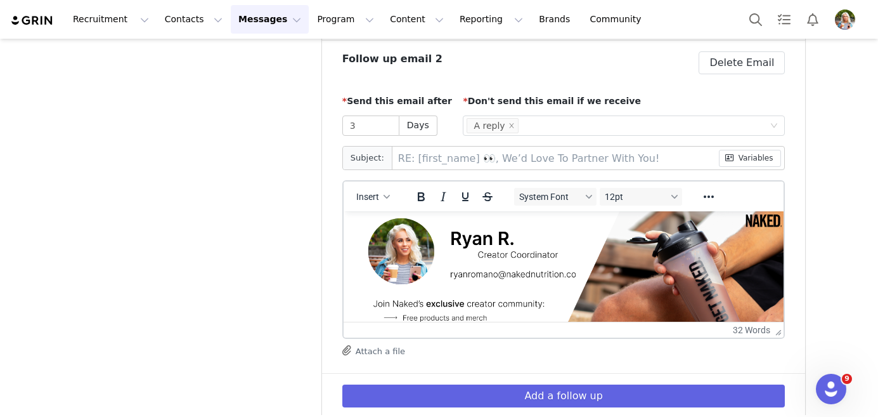
click at [394, 252] on img "Rich Text Area. Press ALT-0 for help." at bounding box center [569, 281] width 432 height 144
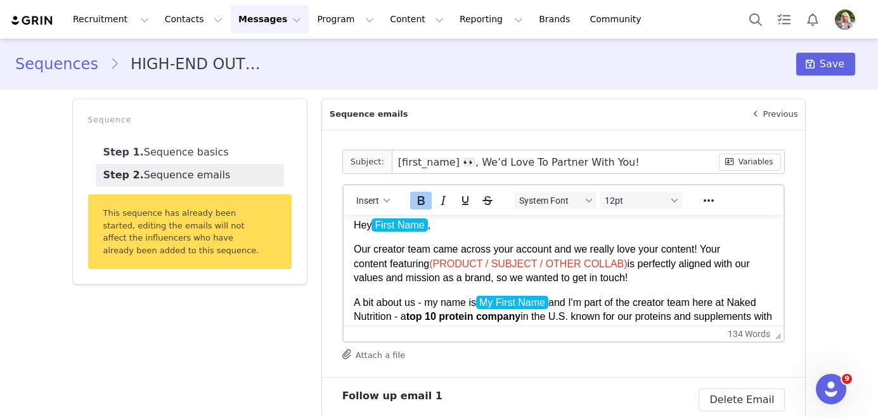
scroll to position [0, 0]
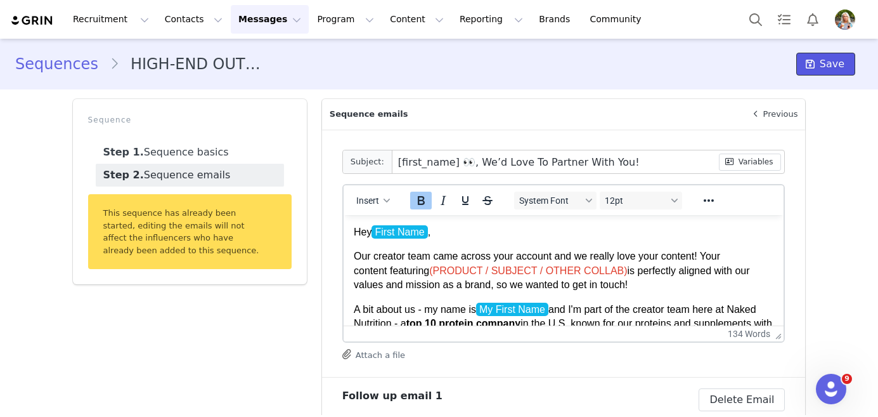
click at [832, 67] on span "Save" at bounding box center [832, 63] width 25 height 15
click at [835, 60] on span "Save" at bounding box center [832, 63] width 25 height 15
click at [332, 22] on button "Program Program" at bounding box center [345, 19] width 72 height 29
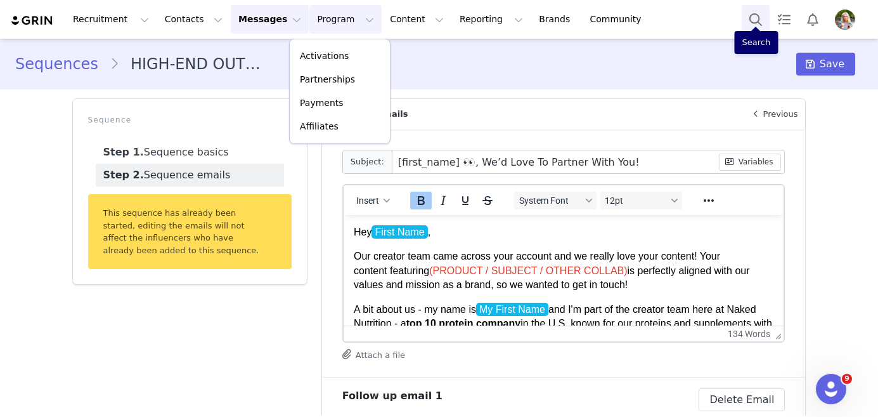
click at [761, 15] on button "Search" at bounding box center [756, 19] width 28 height 29
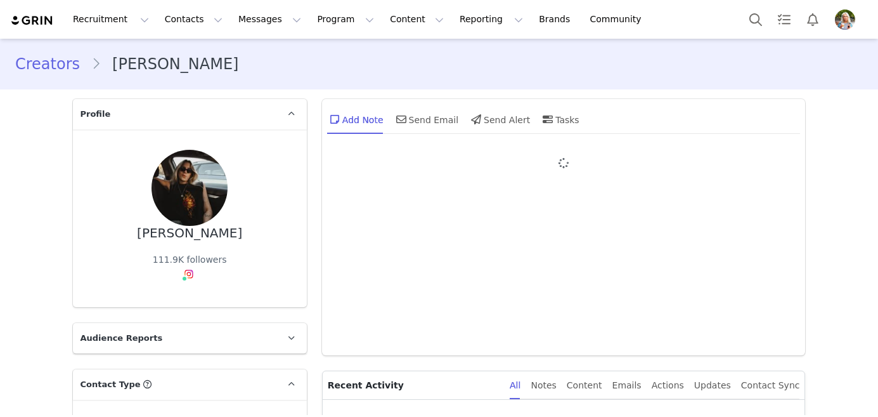
type input "+1 ([GEOGRAPHIC_DATA])"
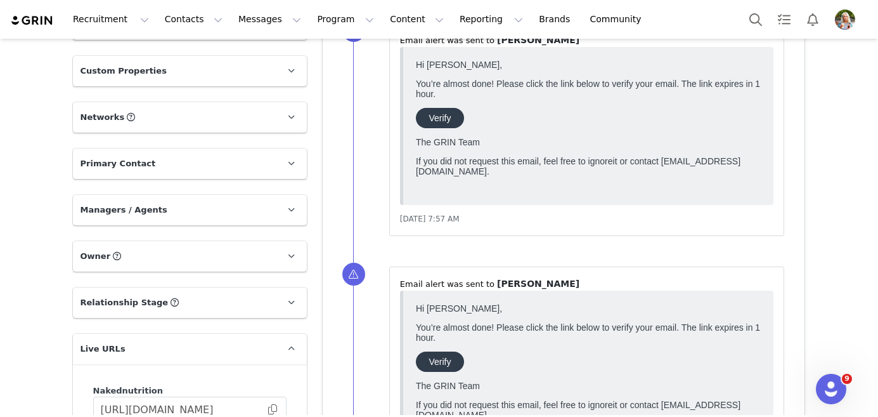
scroll to position [1369, 0]
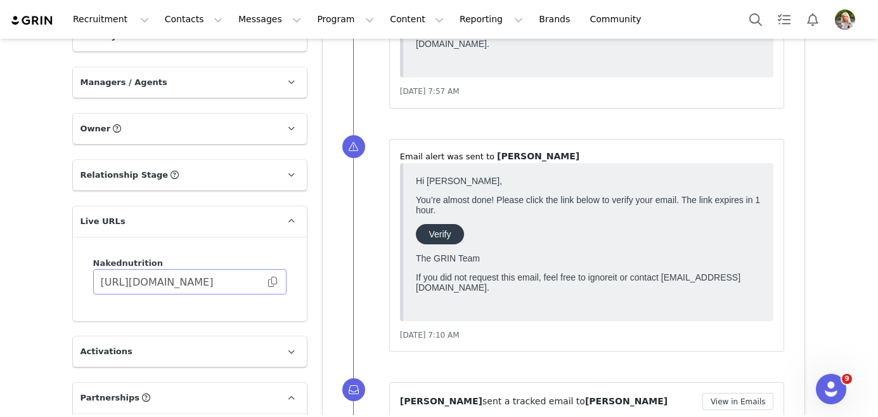
click at [269, 282] on span at bounding box center [272, 282] width 13 height 0
